Goal: Find specific page/section: Find specific page/section

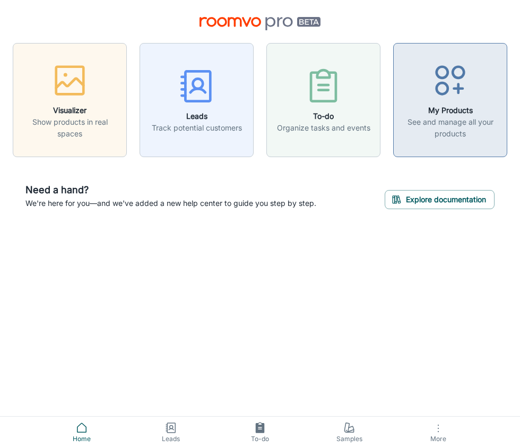
click at [490, 107] on h6 "My Products" at bounding box center [450, 111] width 100 height 12
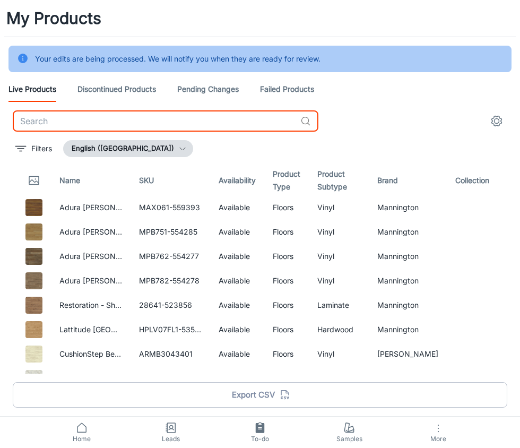
click at [118, 120] on input "text" at bounding box center [154, 120] width 283 height 21
paste input "Naturally Aged Flooring"
type input "Naturally Aged Flooring"
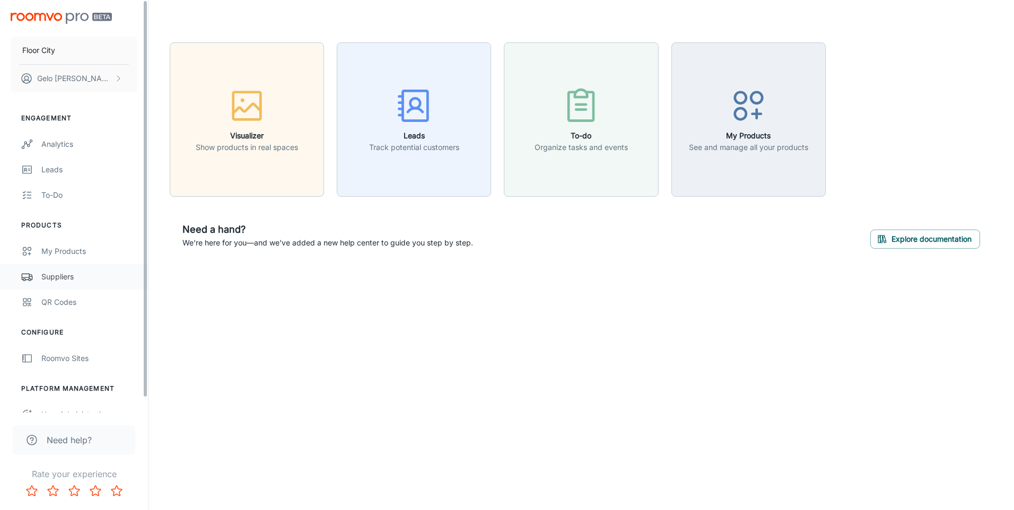
click at [66, 272] on div "Suppliers" at bounding box center [89, 277] width 96 height 12
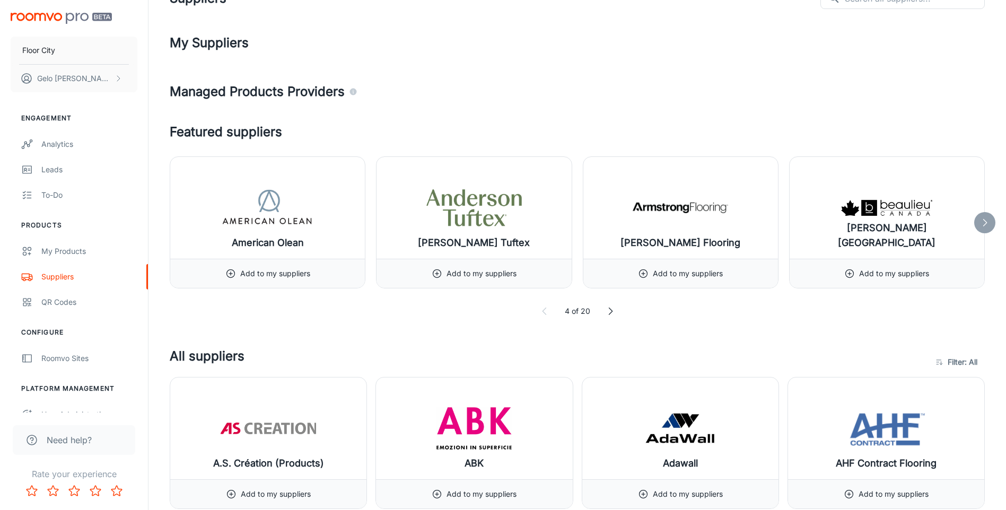
scroll to position [106, 0]
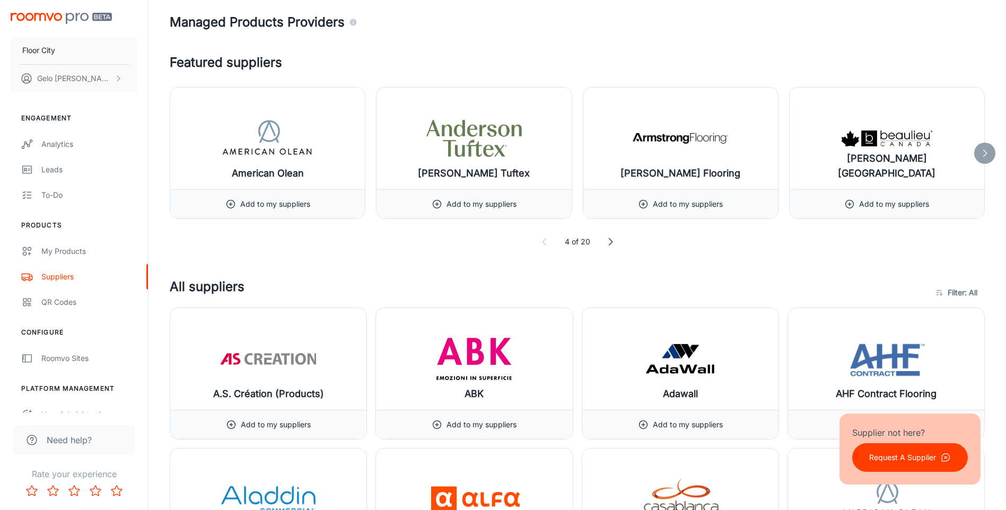
click at [366, 297] on h4 "All suppliers" at bounding box center [550, 292] width 760 height 30
